Goal: Information Seeking & Learning: Find specific page/section

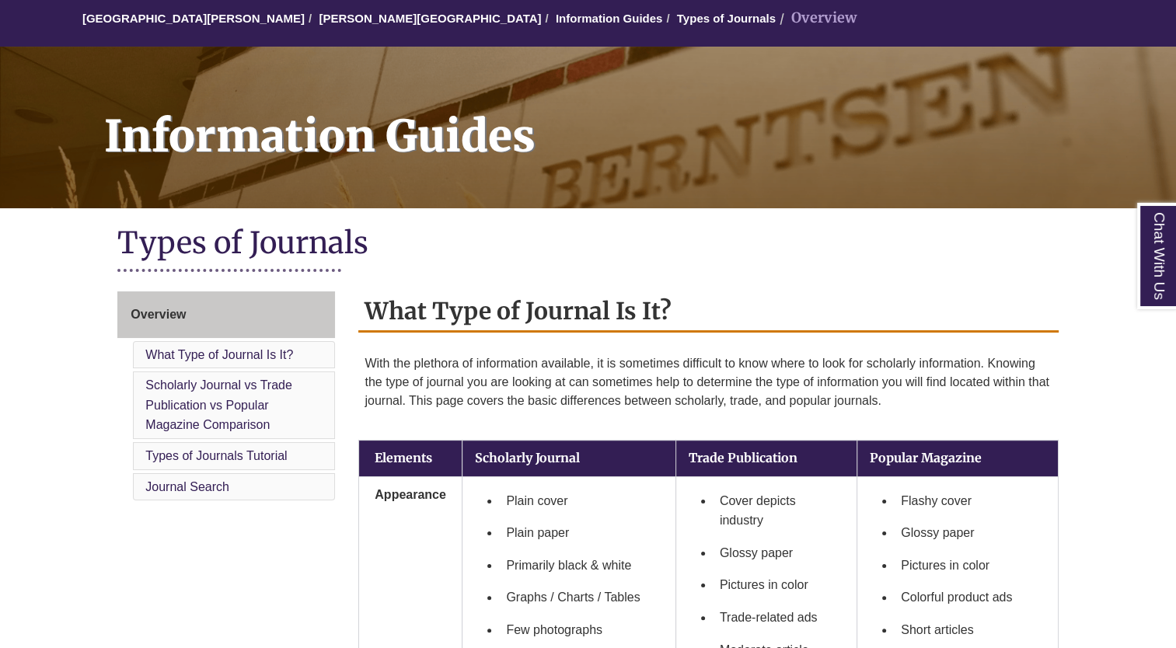
scroll to position [146, 0]
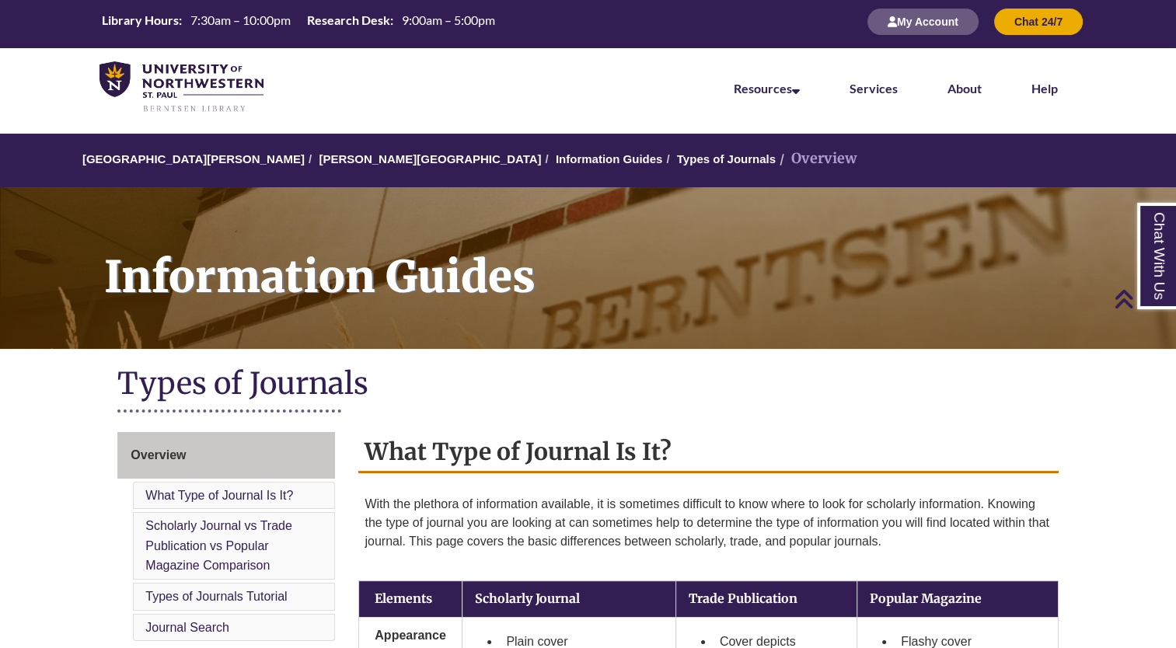
scroll to position [0, 0]
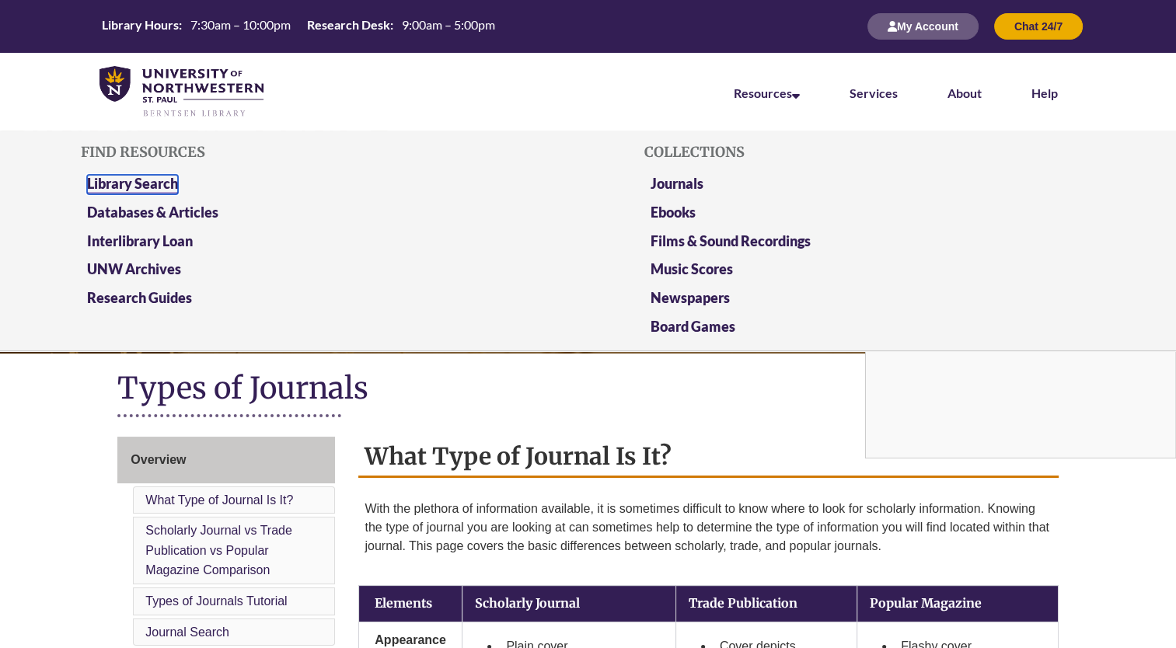
click at [159, 178] on link "Library Search" at bounding box center [132, 184] width 91 height 19
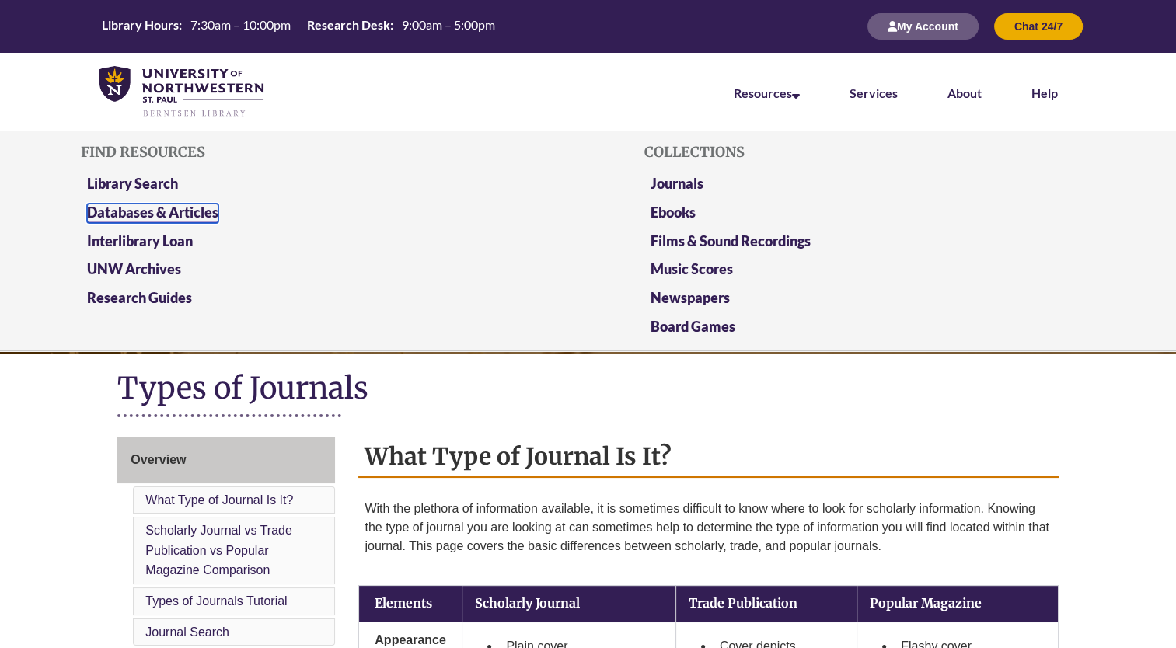
click at [208, 213] on link "Databases & Articles" at bounding box center [152, 213] width 131 height 19
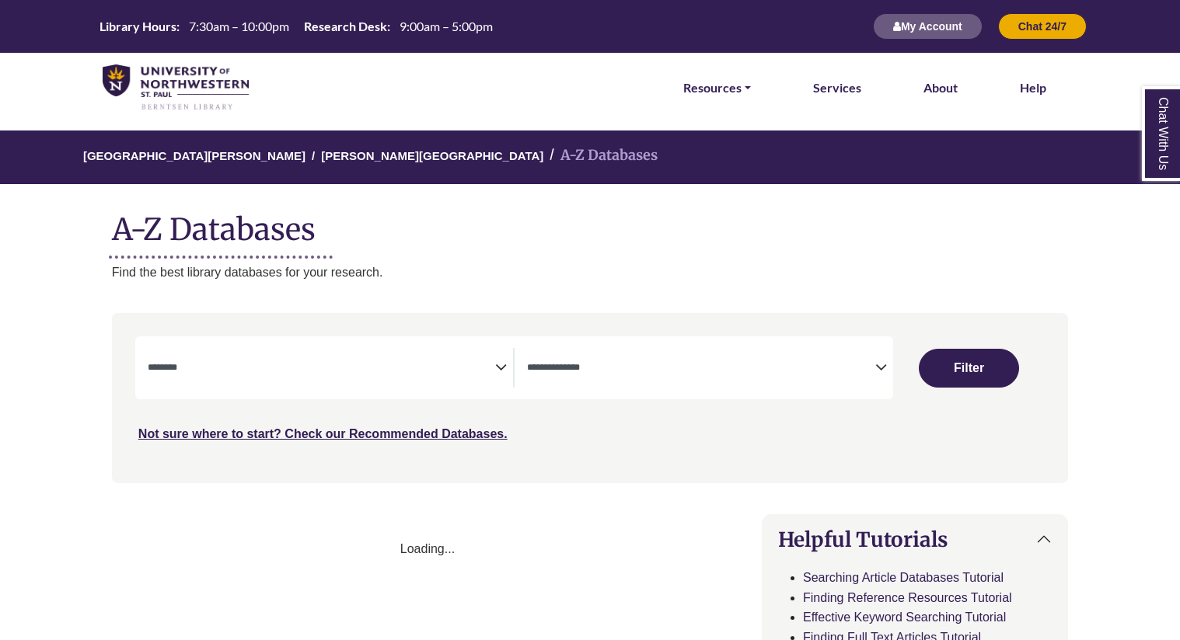
select select "Database Subject Filter"
select select "Database Types Filter"
select select "Database Subject Filter"
select select "Database Types Filter"
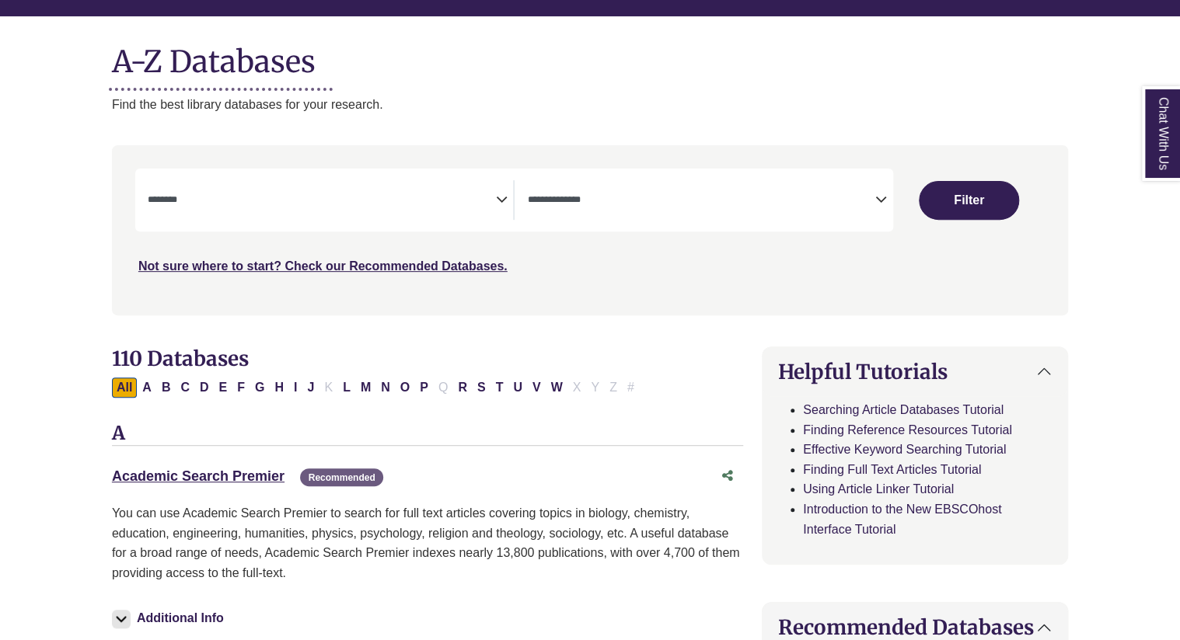
scroll to position [171, 0]
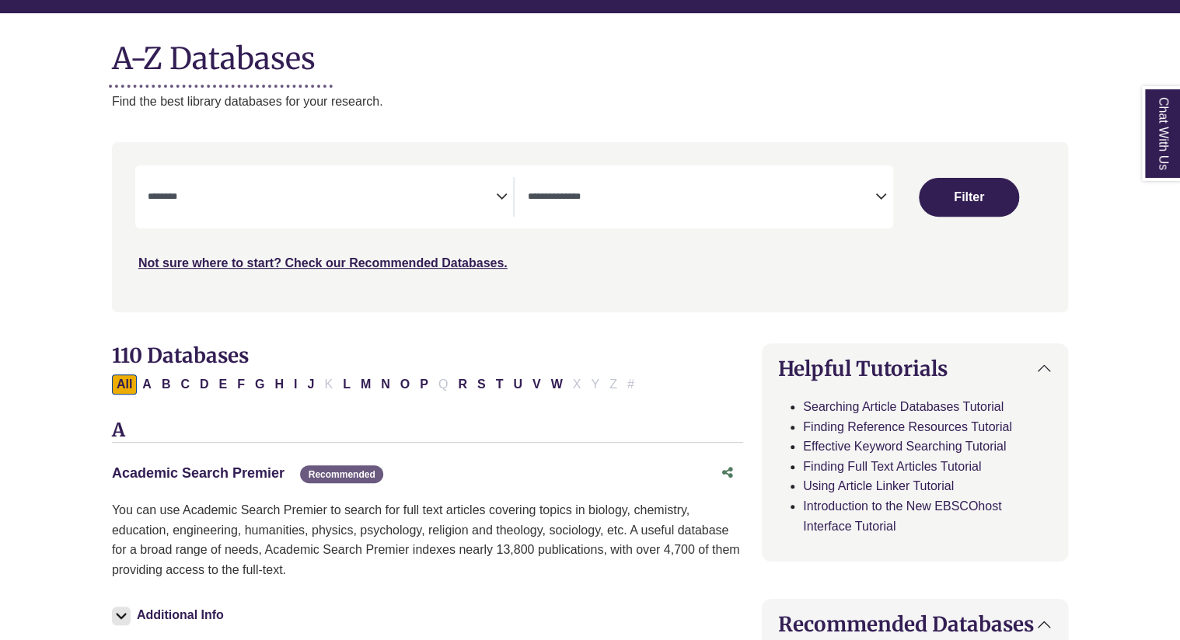
click at [250, 474] on link "Academic Search Premier This link opens in a new window" at bounding box center [198, 473] width 172 height 16
